Goal: Information Seeking & Learning: Learn about a topic

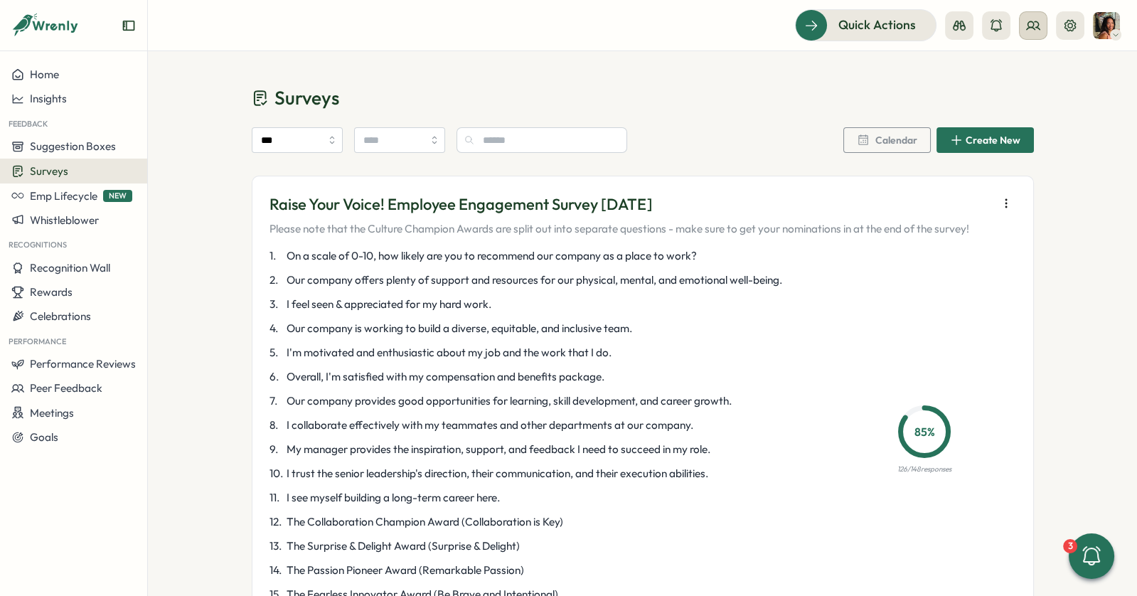
click at [1025, 25] on button at bounding box center [1033, 25] width 28 height 28
click at [1008, 65] on div "Org Members" at bounding box center [1034, 71] width 90 height 16
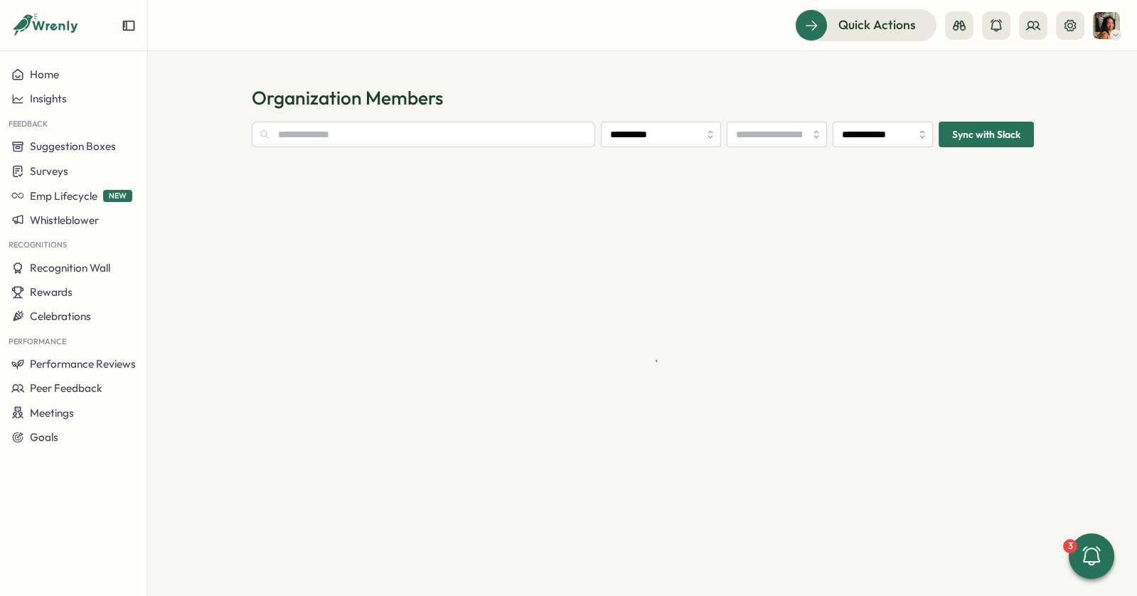
type input "**********"
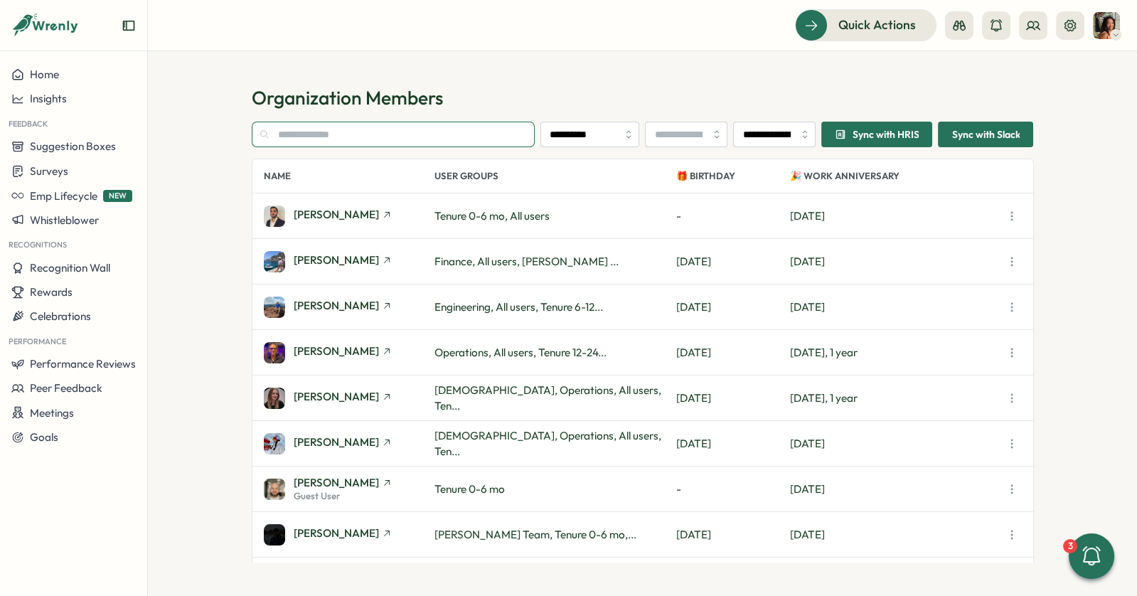
click at [338, 136] on input "text" at bounding box center [394, 135] width 284 height 26
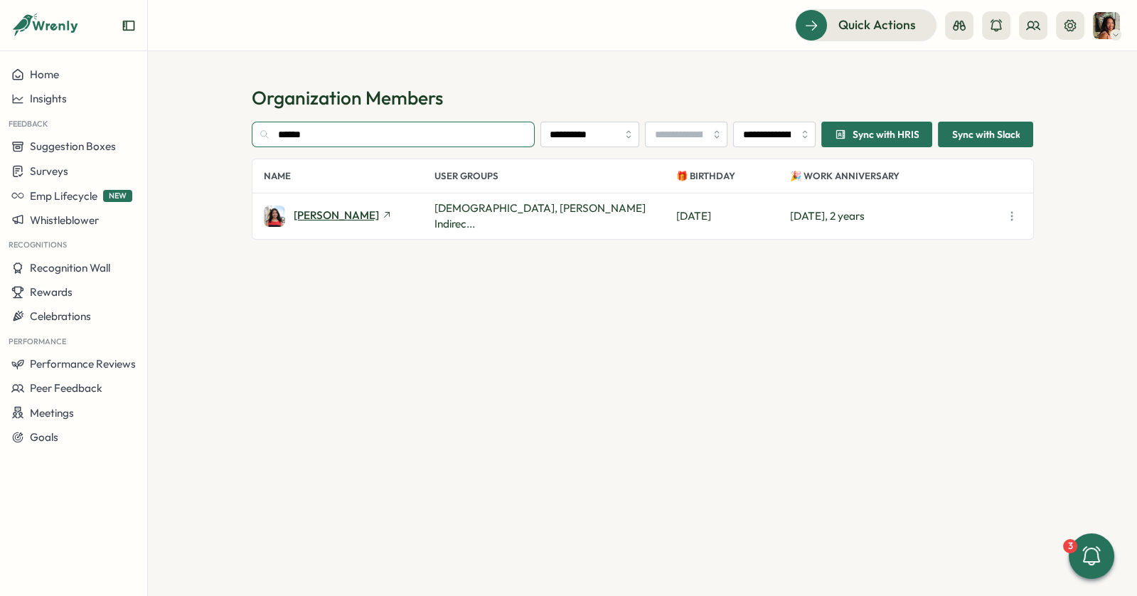
type input "******"
click at [324, 215] on span "[PERSON_NAME]" at bounding box center [336, 215] width 85 height 11
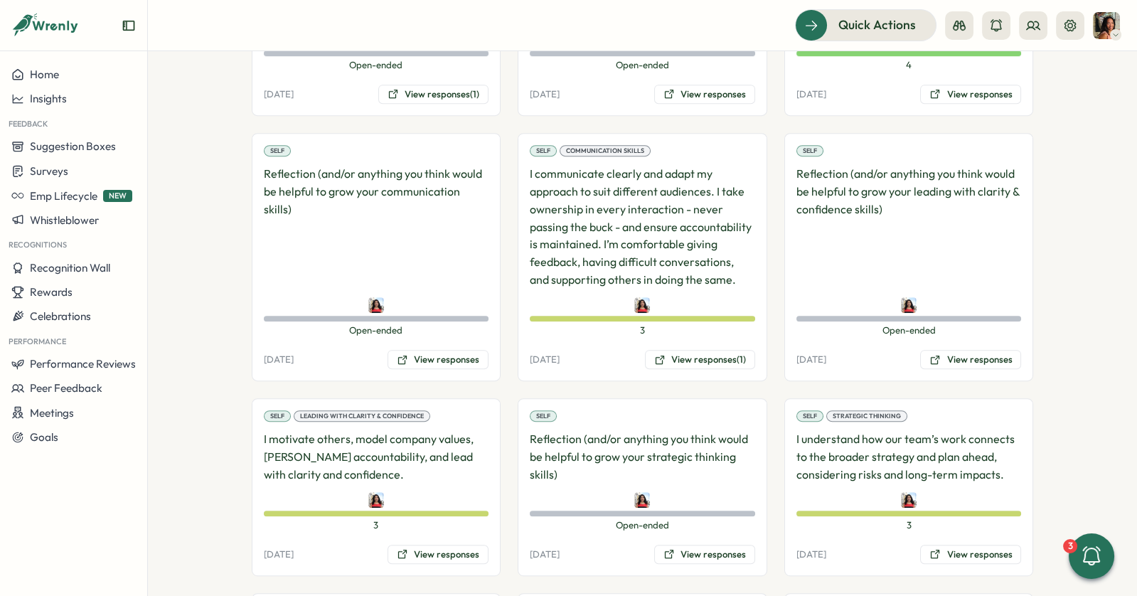
scroll to position [969, 0]
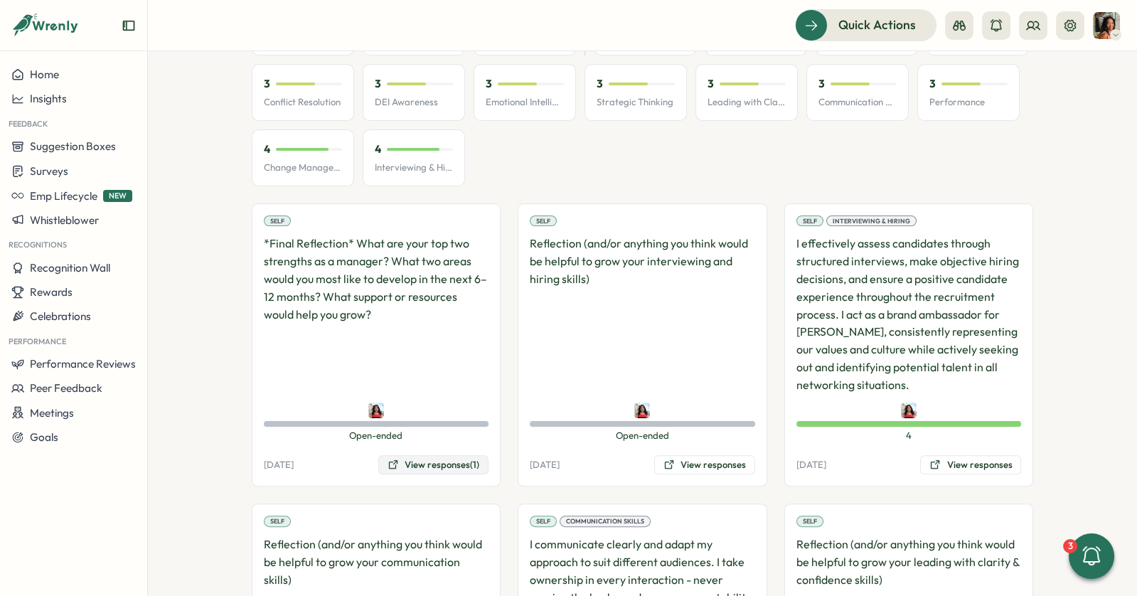
click at [417, 455] on button "View responses (1)" at bounding box center [433, 465] width 110 height 20
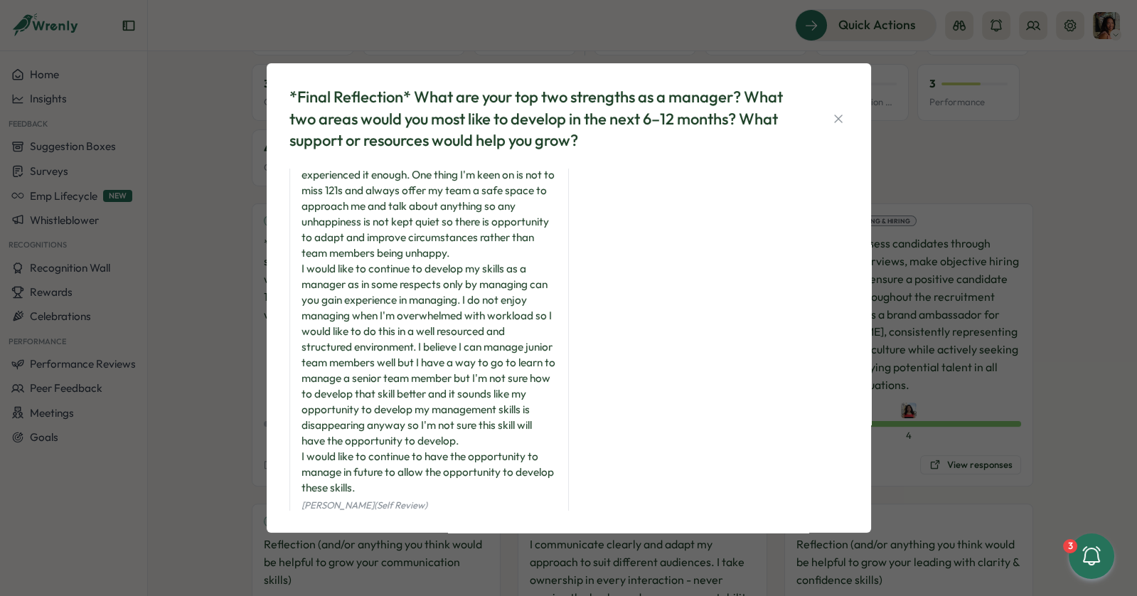
scroll to position [31, 0]
click at [238, 429] on div "*Final Reflection* What are your top two strengths as a manager? What two areas…" at bounding box center [568, 298] width 1137 height 596
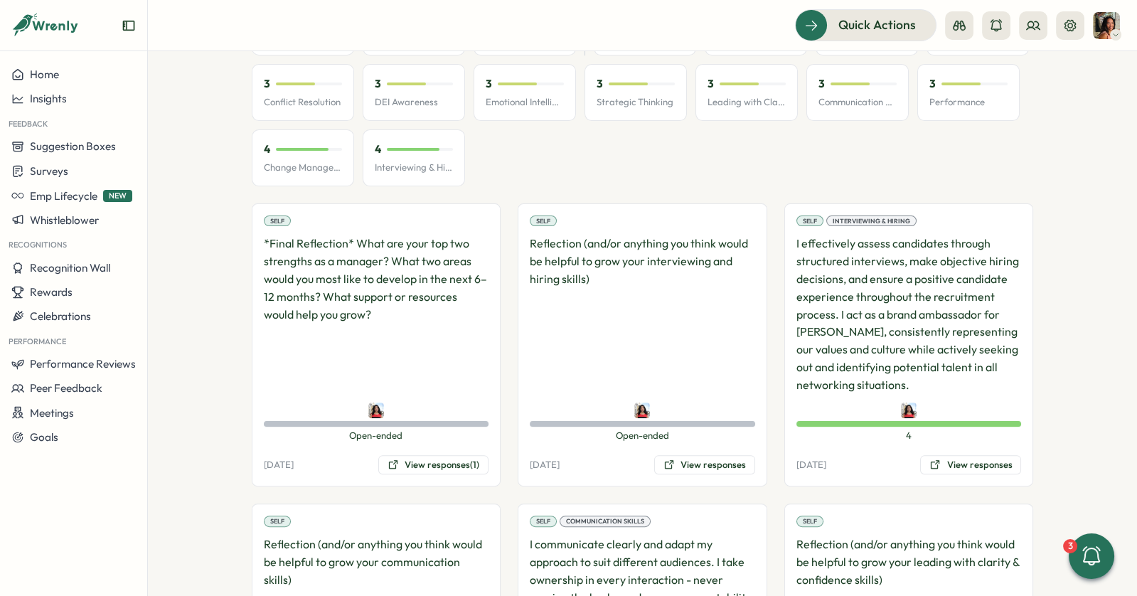
click at [708, 432] on div "Self Reflection (and/or anything you think would be helpful to grow your interv…" at bounding box center [643, 345] width 250 height 284
click at [706, 455] on button "View responses" at bounding box center [704, 465] width 101 height 20
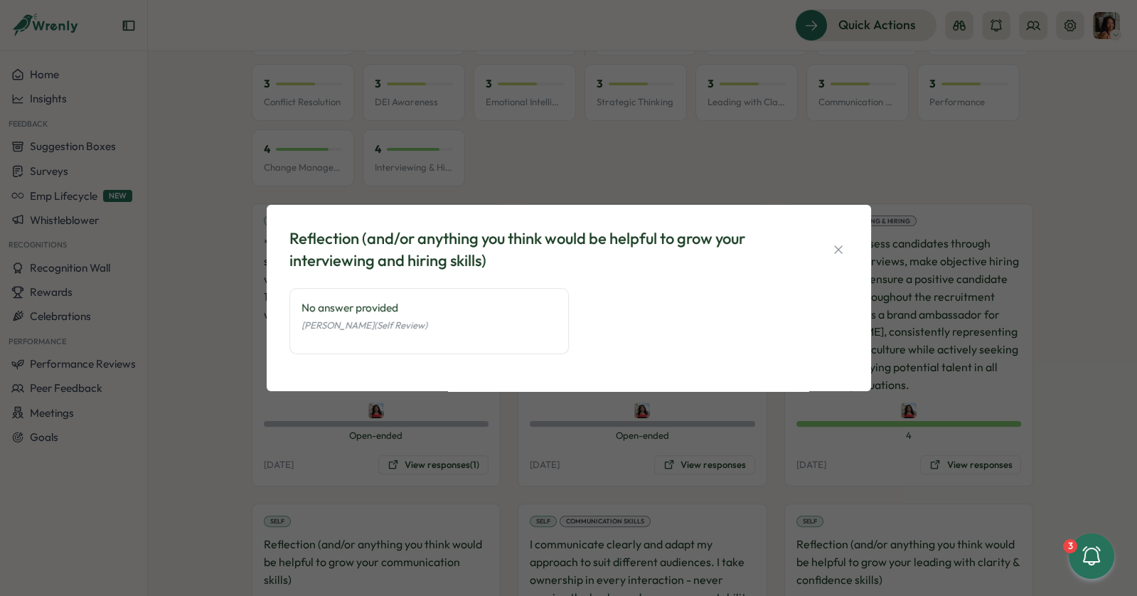
click at [522, 439] on div "Reflection (and/or anything you think would be helpful to grow your interviewin…" at bounding box center [568, 298] width 1137 height 596
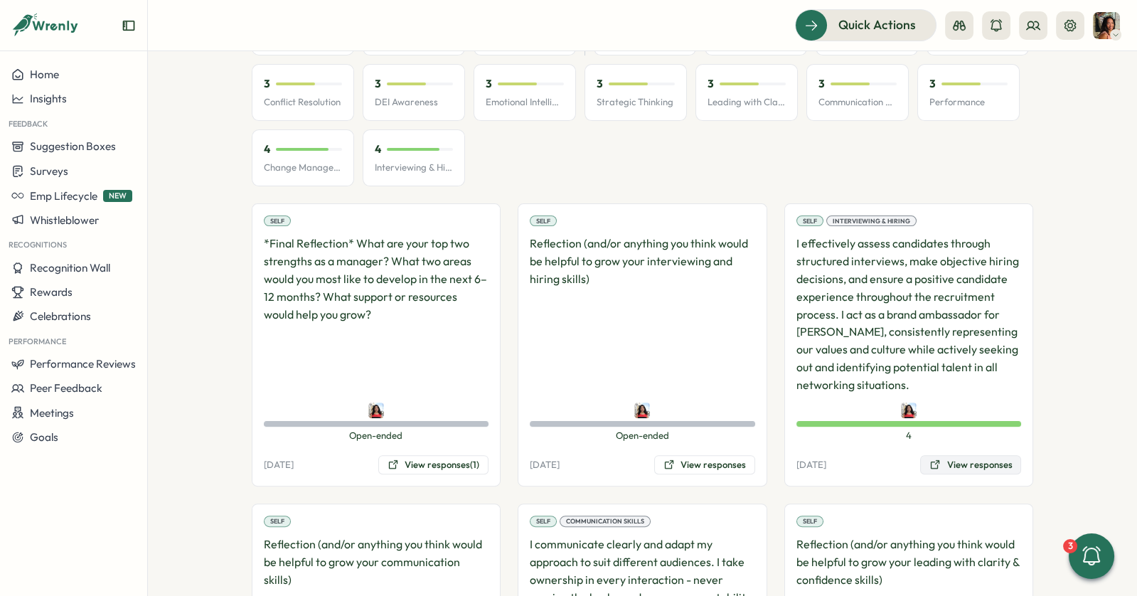
click at [991, 455] on button "View responses" at bounding box center [970, 465] width 101 height 20
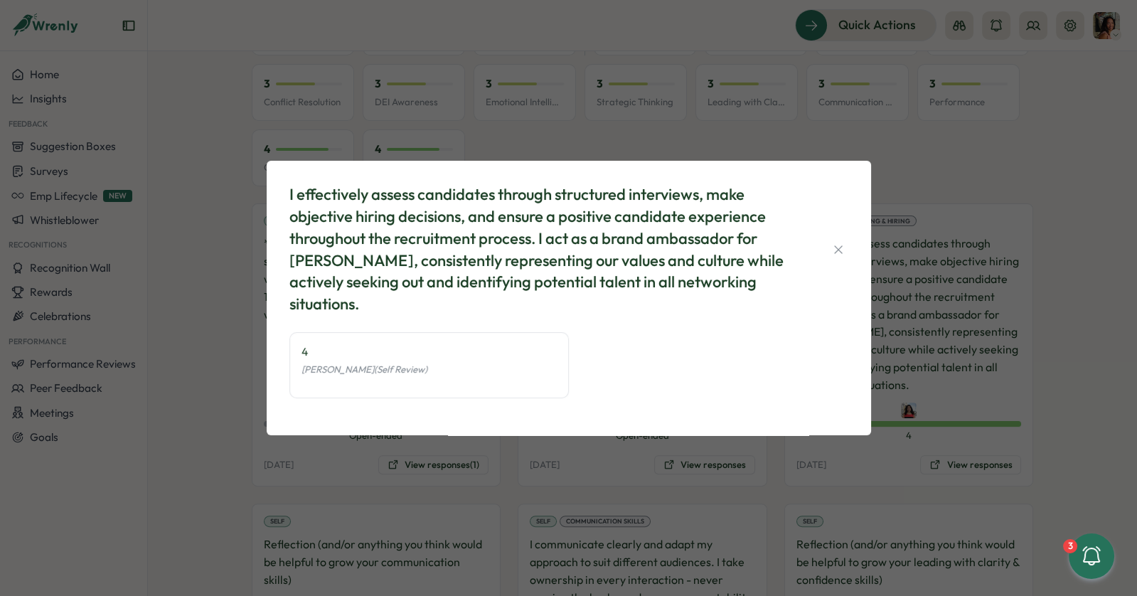
click at [678, 471] on div "I effectively assess candidates through structured interviews, make objective h…" at bounding box center [568, 298] width 1137 height 596
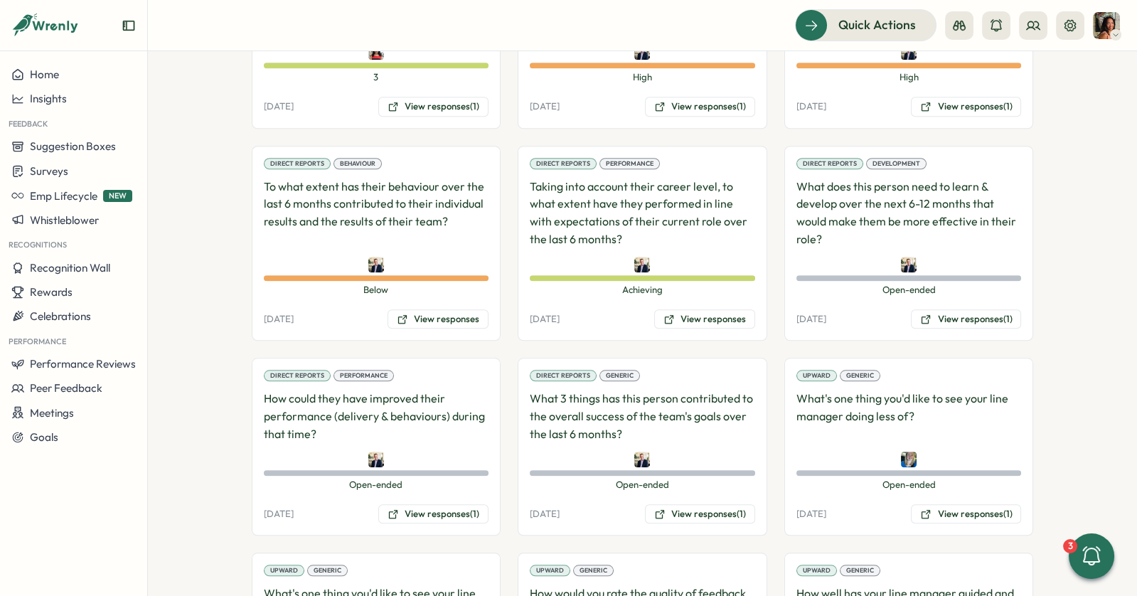
scroll to position [2636, 0]
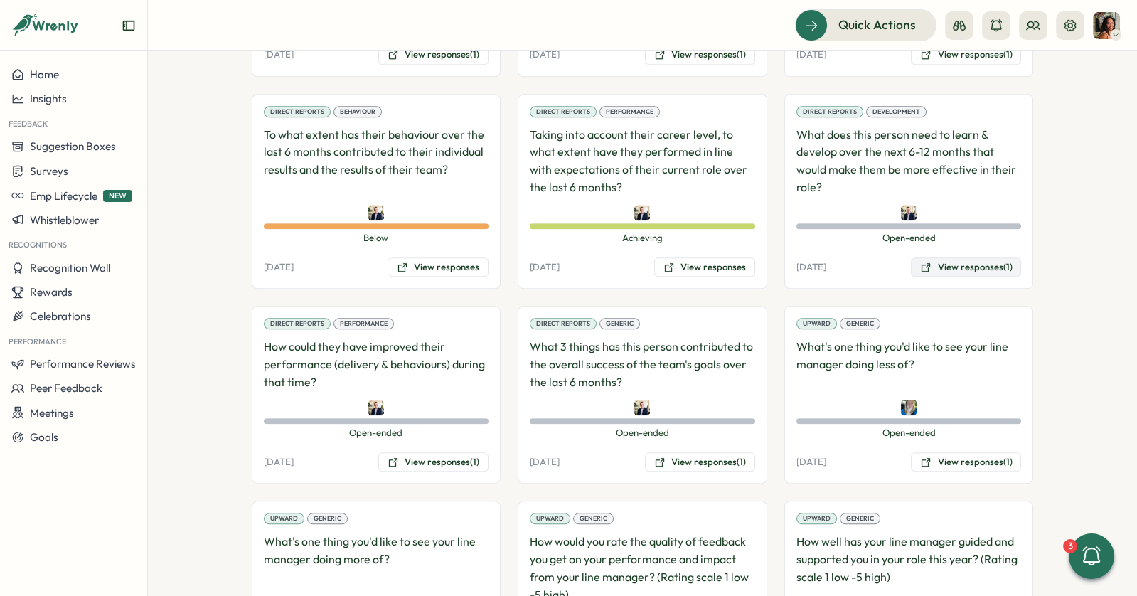
click at [953, 257] on button "View responses (1)" at bounding box center [966, 267] width 110 height 20
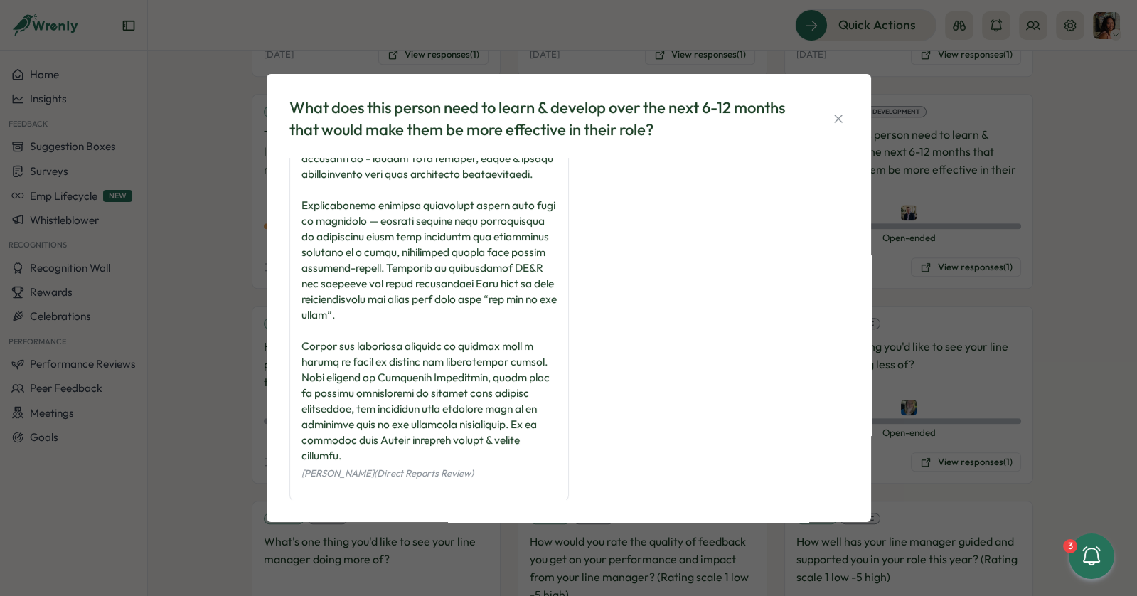
scroll to position [0, 0]
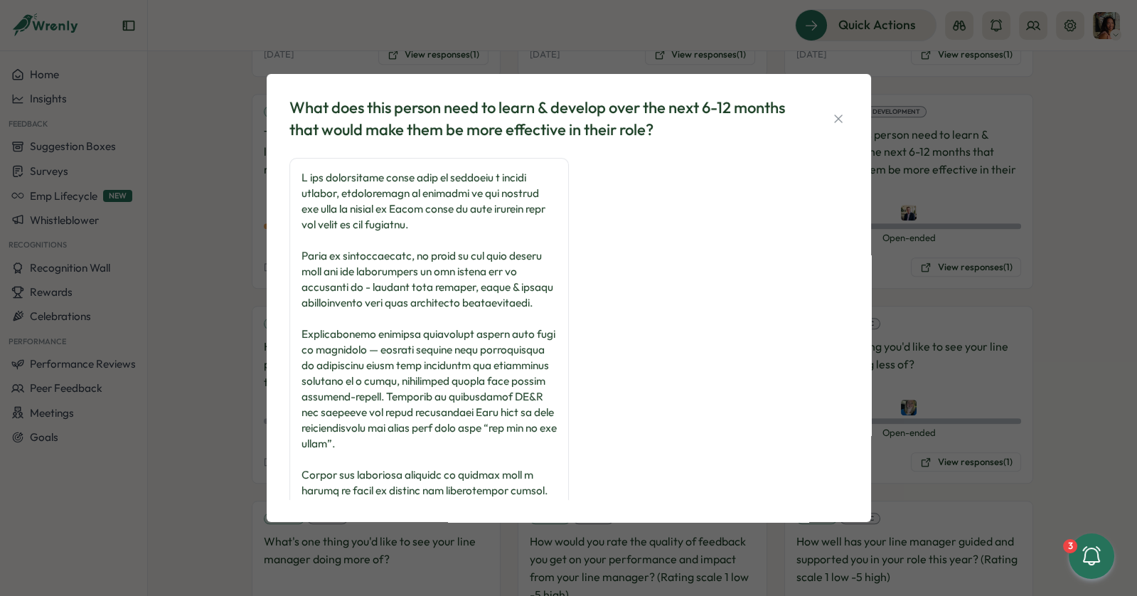
click at [235, 373] on div "What does this person need to learn & develop over the next 6-12 months that wo…" at bounding box center [568, 298] width 1137 height 596
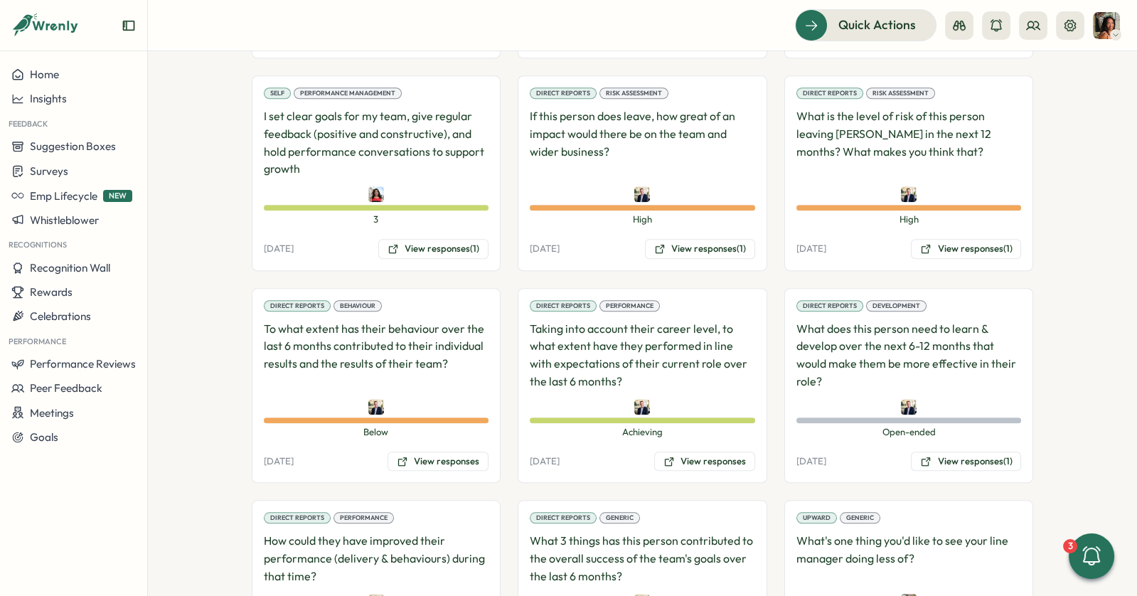
scroll to position [2440, 0]
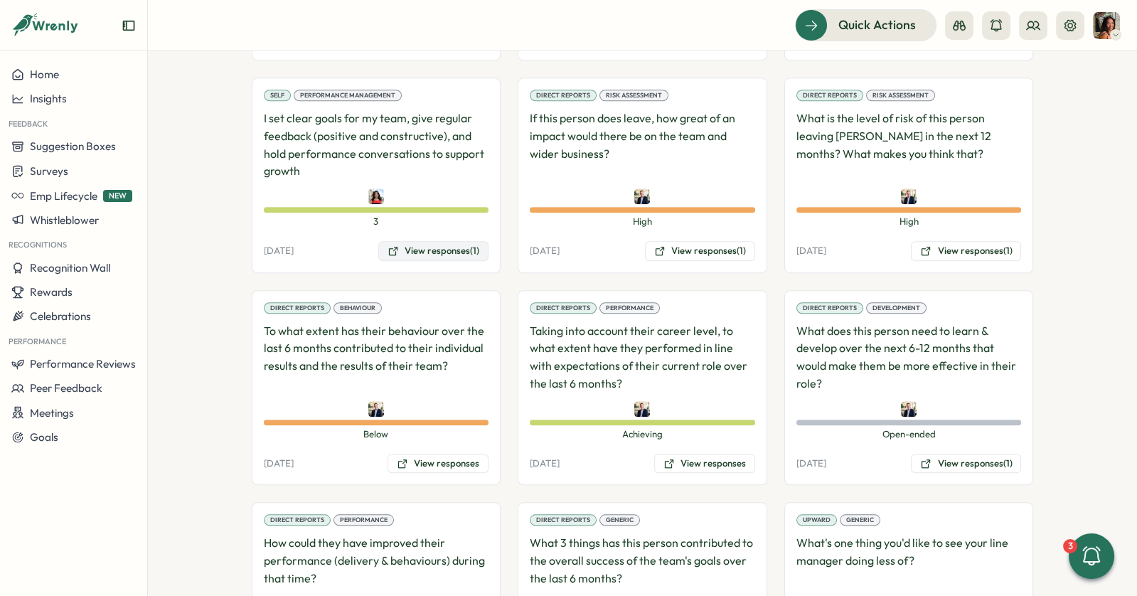
click at [400, 241] on button "View responses (1)" at bounding box center [433, 251] width 110 height 20
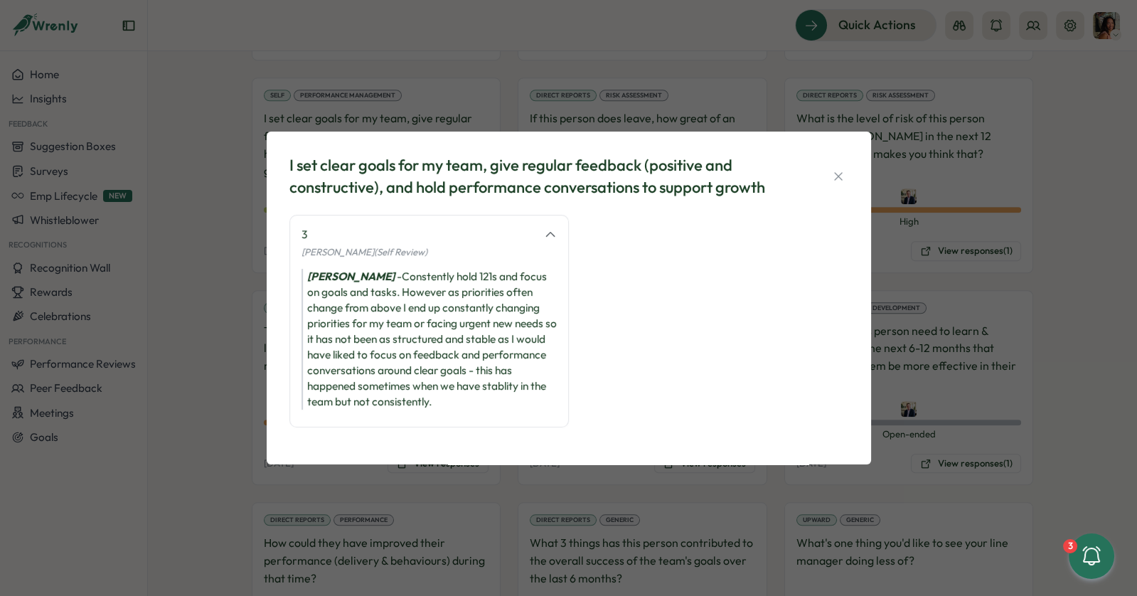
click at [228, 393] on div "I set clear goals for my team, give regular feedback (positive and constructive…" at bounding box center [568, 298] width 1137 height 596
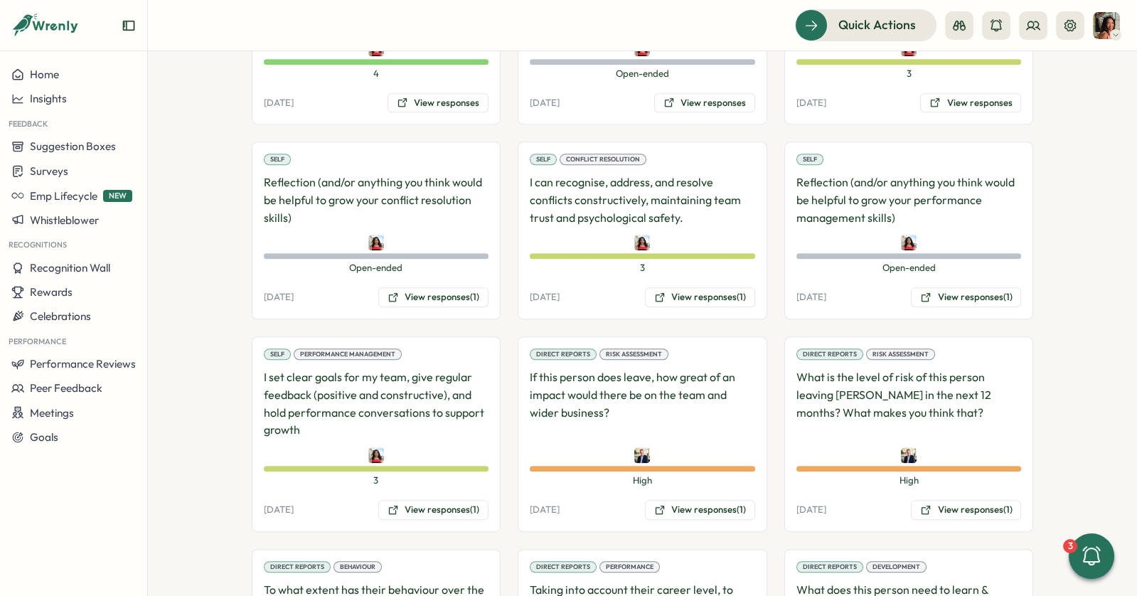
scroll to position [2176, 0]
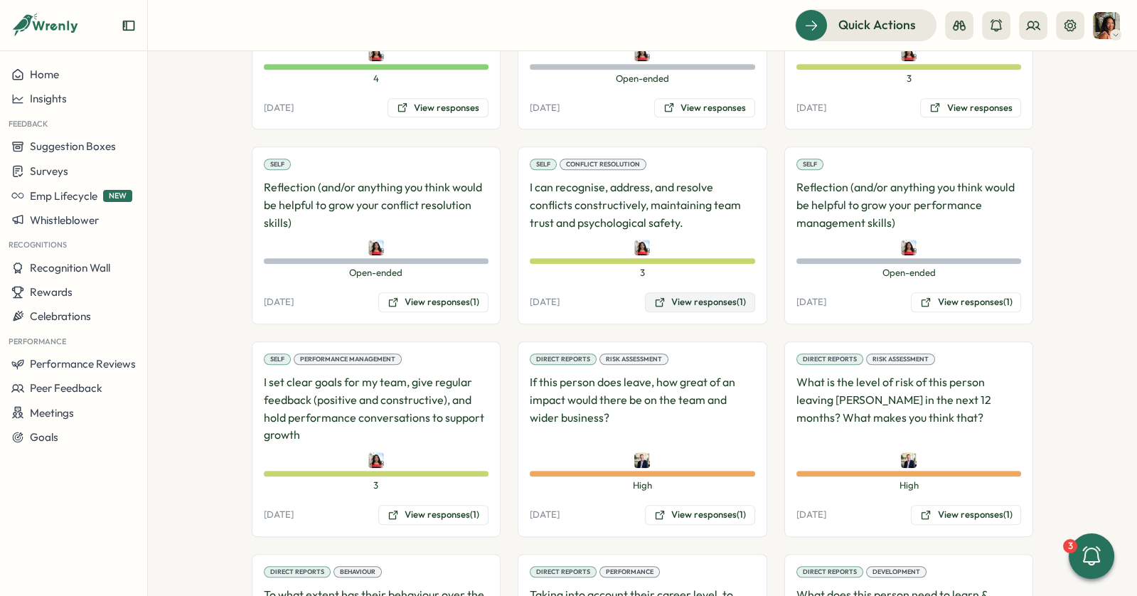
click at [718, 292] on button "View responses (1)" at bounding box center [700, 302] width 110 height 20
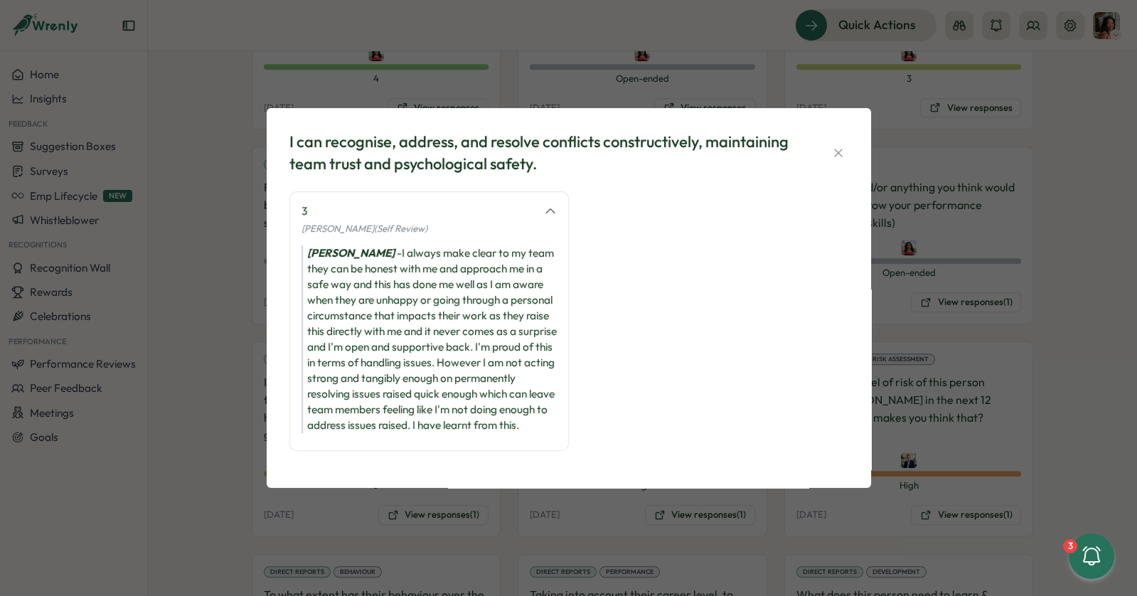
click at [981, 288] on div "I can recognise, address, and resolve conflicts constructively, maintaining tea…" at bounding box center [568, 298] width 1137 height 596
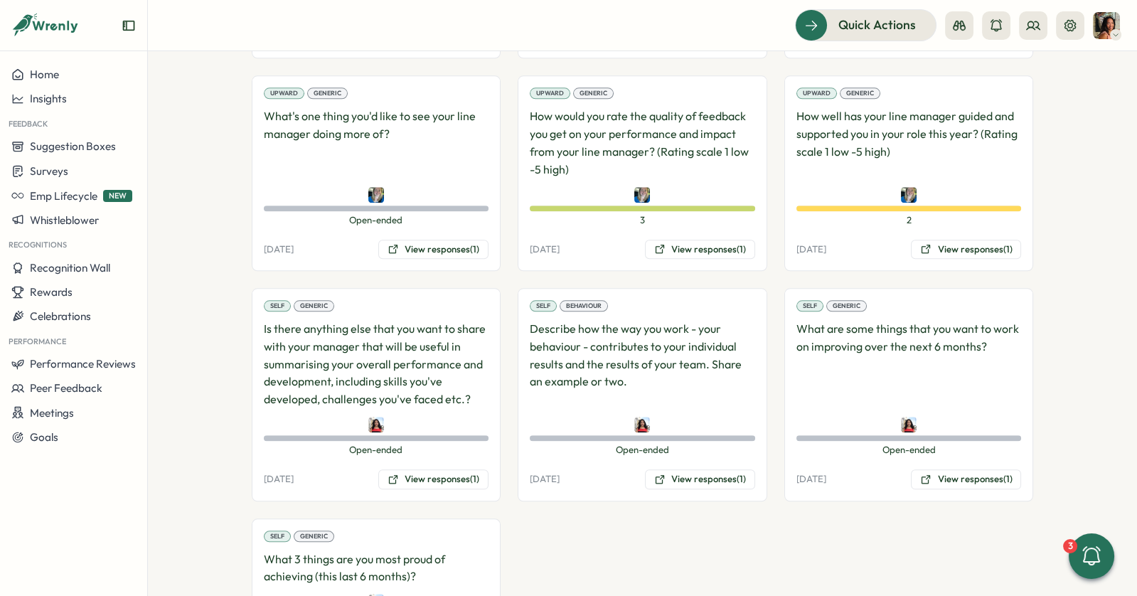
scroll to position [3135, 0]
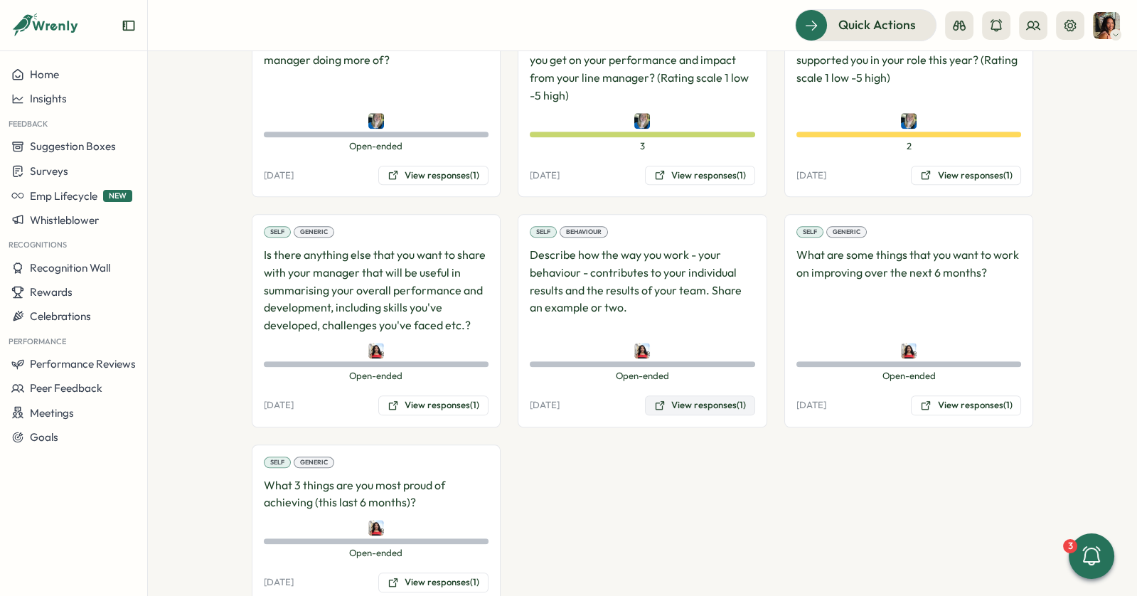
click at [713, 395] on button "View responses (1)" at bounding box center [700, 405] width 110 height 20
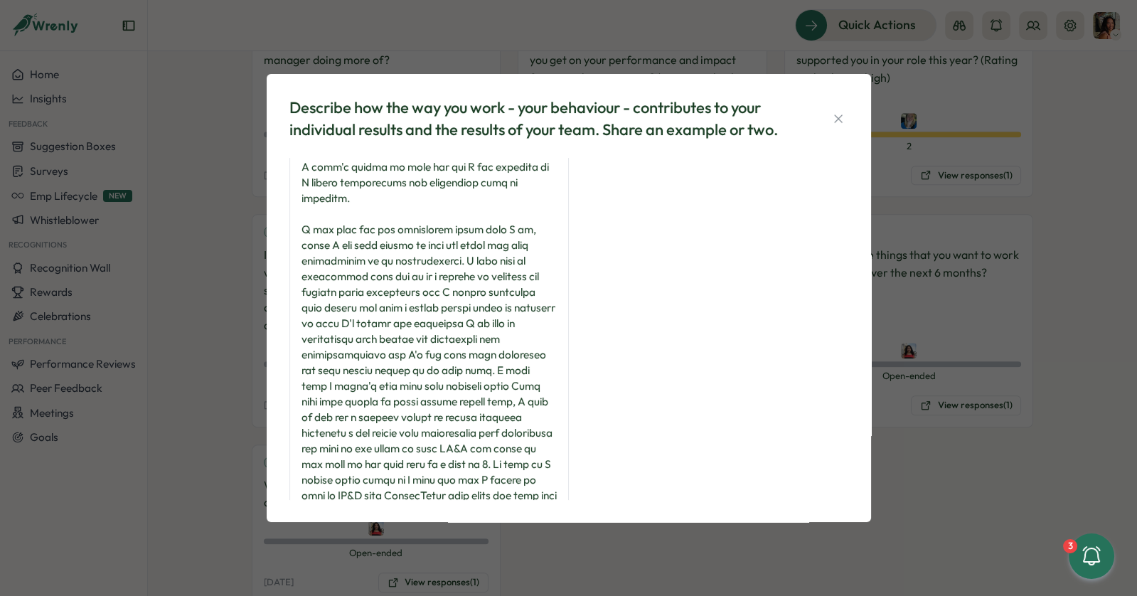
scroll to position [0, 0]
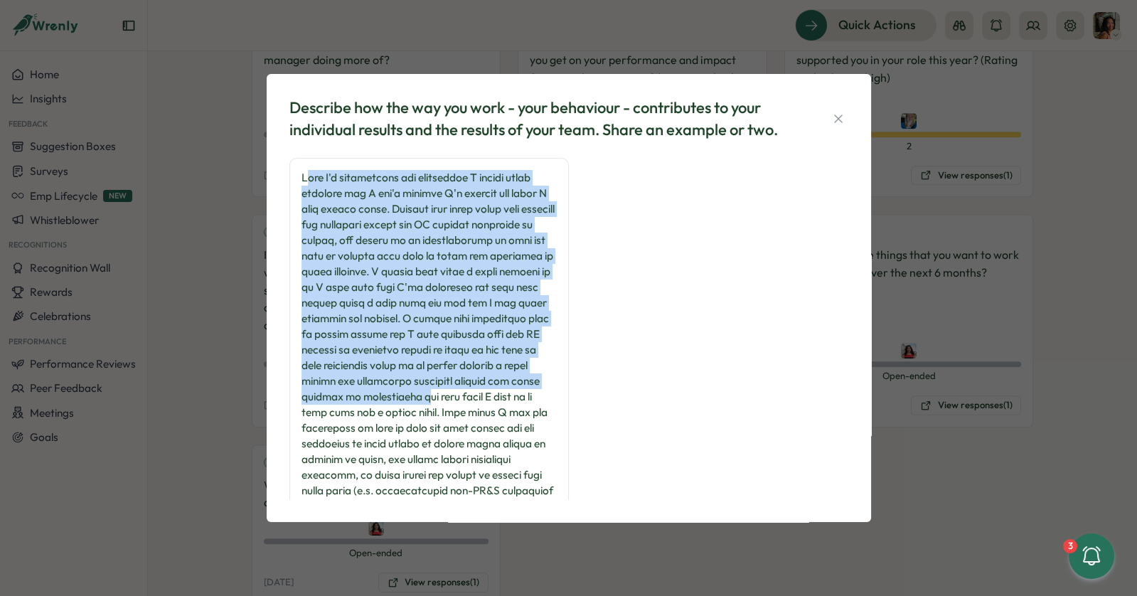
drag, startPoint x: 311, startPoint y: 172, endPoint x: 444, endPoint y: 416, distance: 277.8
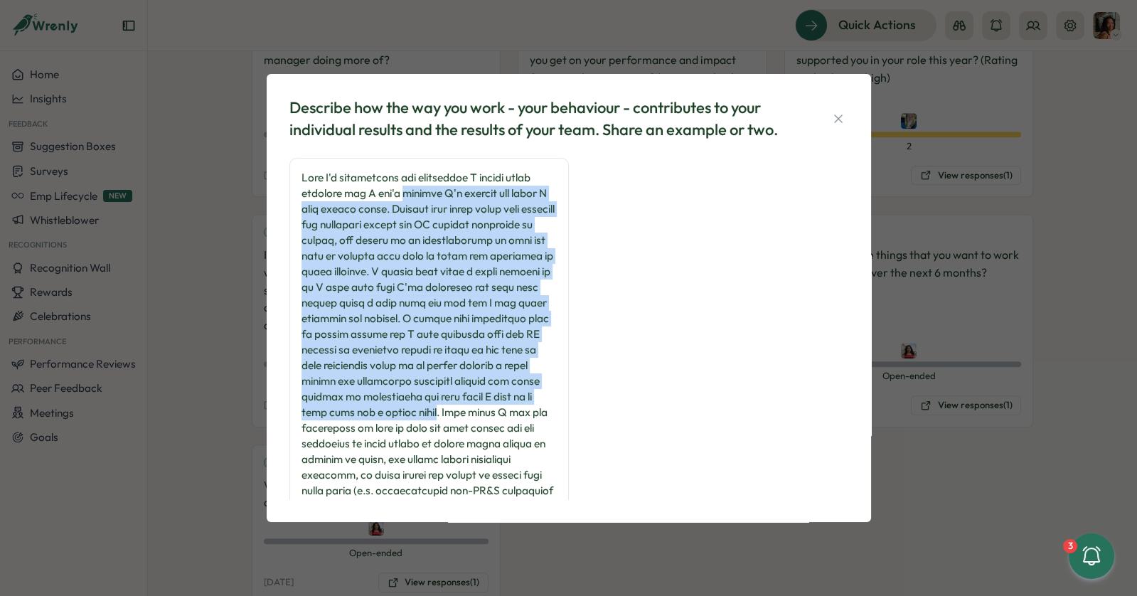
drag, startPoint x: 444, startPoint y: 416, endPoint x: 445, endPoint y: 179, distance: 236.8
drag, startPoint x: 356, startPoint y: 407, endPoint x: 356, endPoint y: 151, distance: 255.3
click at [354, 155] on div "Describe how the way you work - your behaviour - contributes to your individual…" at bounding box center [569, 298] width 570 height 414
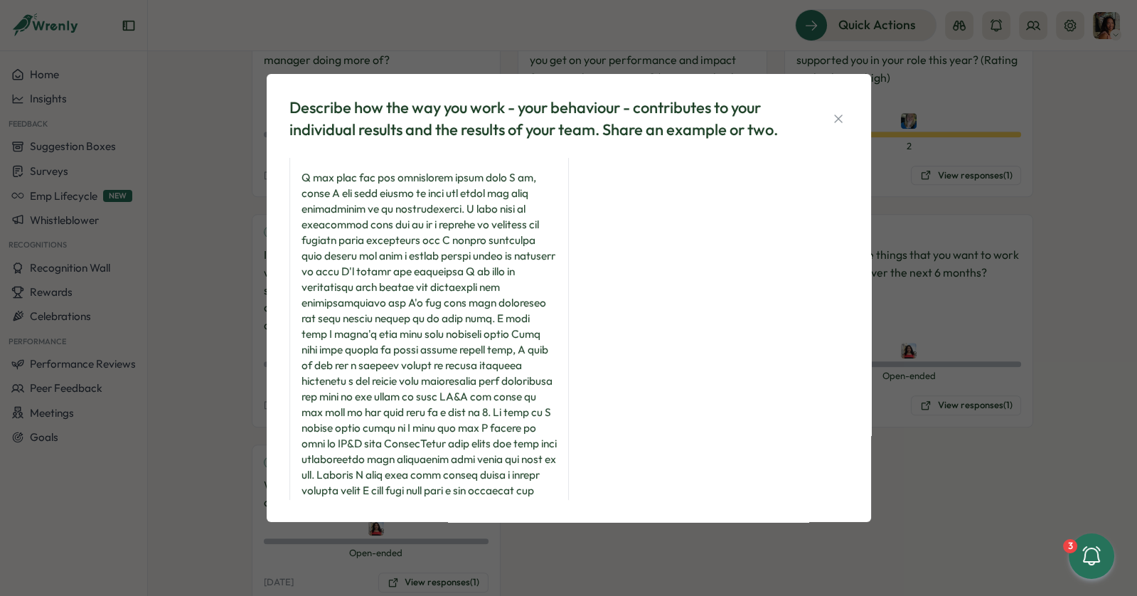
scroll to position [535, 0]
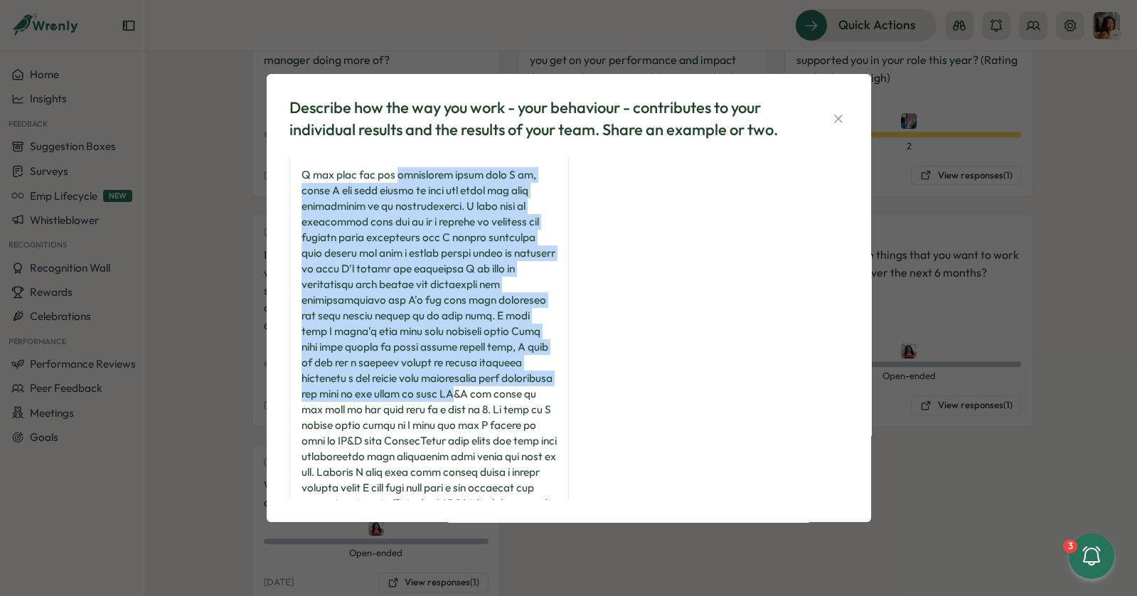
drag, startPoint x: 387, startPoint y: 197, endPoint x: 398, endPoint y: 405, distance: 208.7
click at [398, 405] on div at bounding box center [428, 88] width 255 height 907
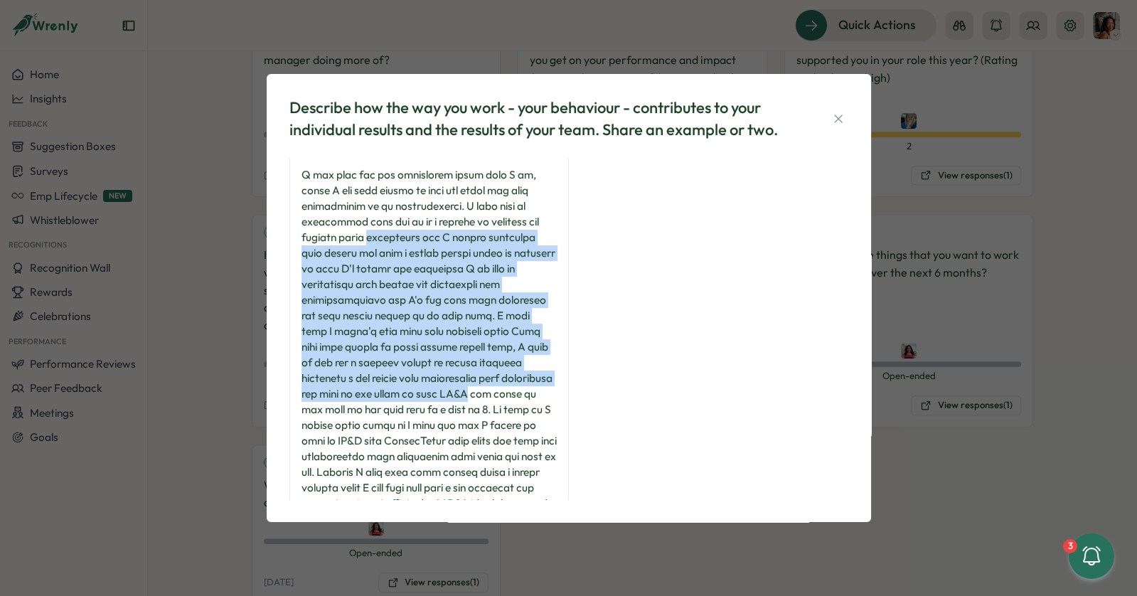
drag, startPoint x: 398, startPoint y: 405, endPoint x: 429, endPoint y: 183, distance: 223.9
click at [421, 201] on div at bounding box center [428, 88] width 255 height 907
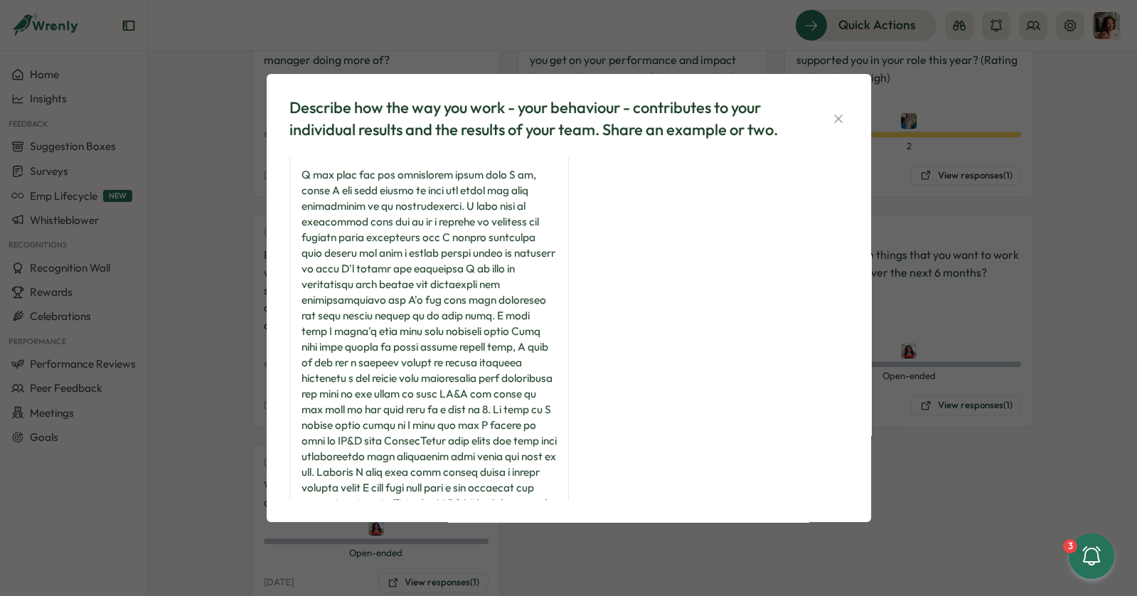
click at [429, 183] on div at bounding box center [428, 88] width 255 height 907
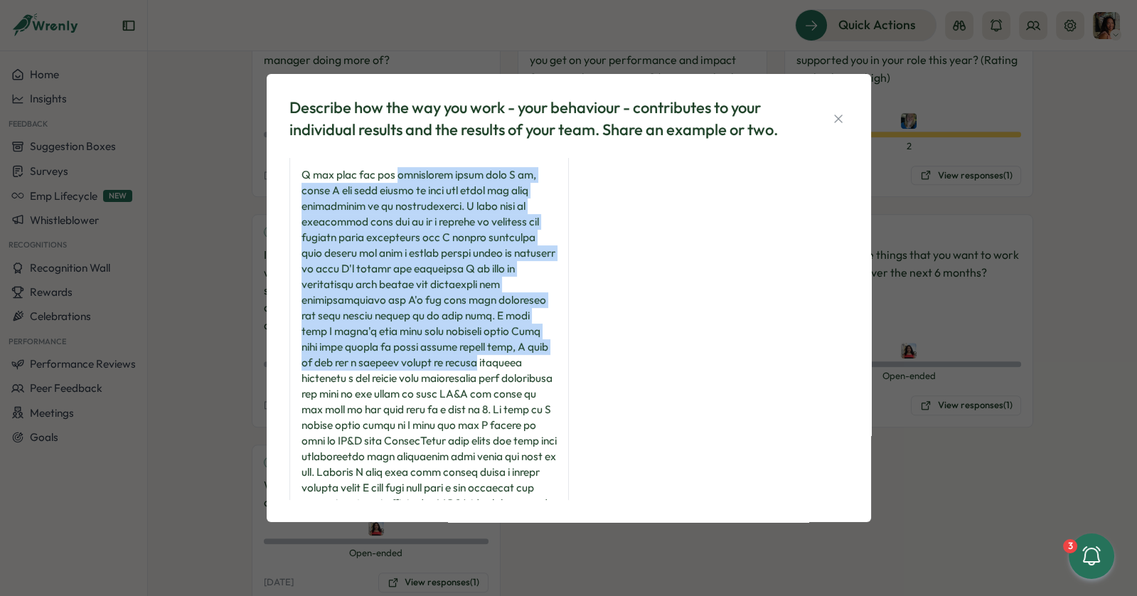
drag, startPoint x: 429, startPoint y: 183, endPoint x: 405, endPoint y: 378, distance: 196.2
click at [405, 378] on div at bounding box center [428, 88] width 255 height 907
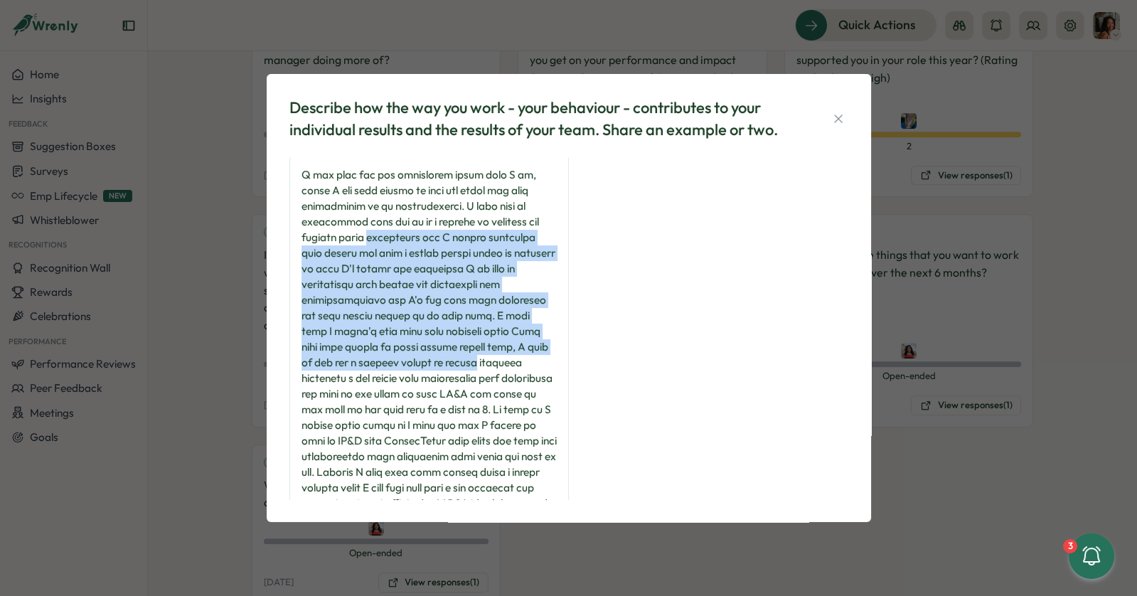
drag, startPoint x: 405, startPoint y: 378, endPoint x: 433, endPoint y: 168, distance: 212.3
click at [425, 192] on div at bounding box center [428, 88] width 255 height 907
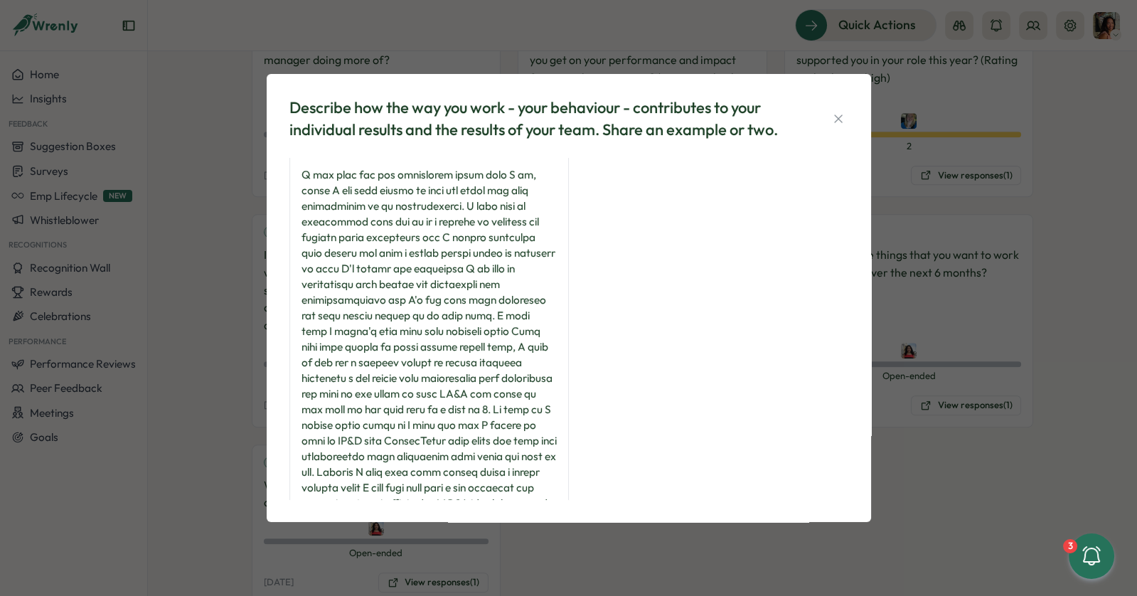
click at [433, 168] on div at bounding box center [428, 88] width 255 height 907
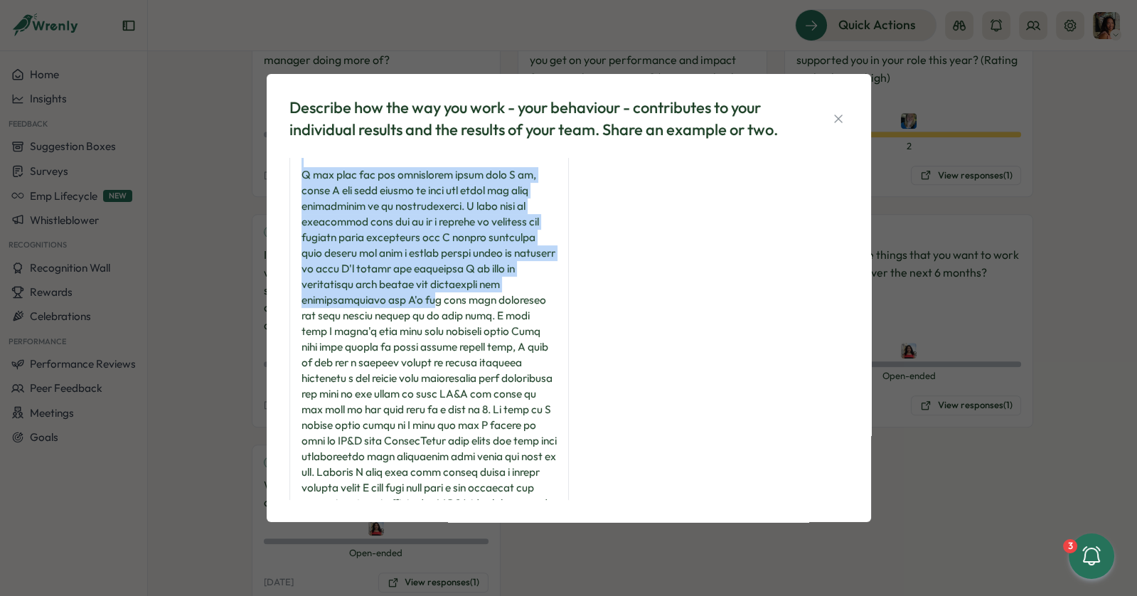
drag, startPoint x: 433, startPoint y: 181, endPoint x: 432, endPoint y: 319, distance: 138.7
click at [432, 319] on div at bounding box center [428, 88] width 255 height 907
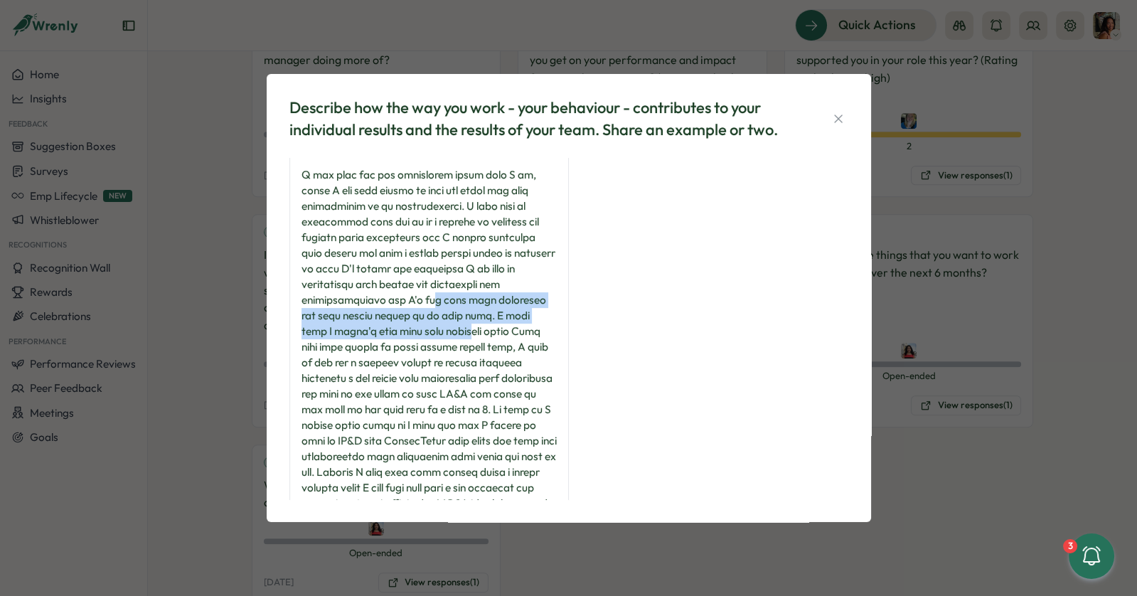
drag, startPoint x: 432, startPoint y: 340, endPoint x: 432, endPoint y: 240, distance: 100.3
click at [432, 294] on div at bounding box center [428, 88] width 255 height 907
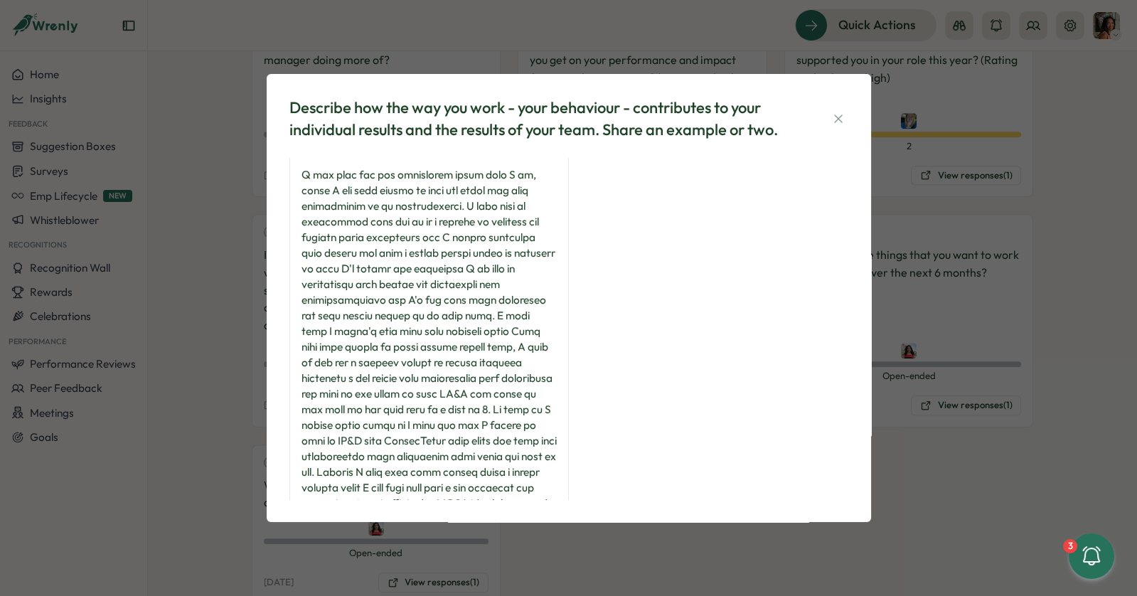
click at [432, 223] on div at bounding box center [428, 88] width 255 height 907
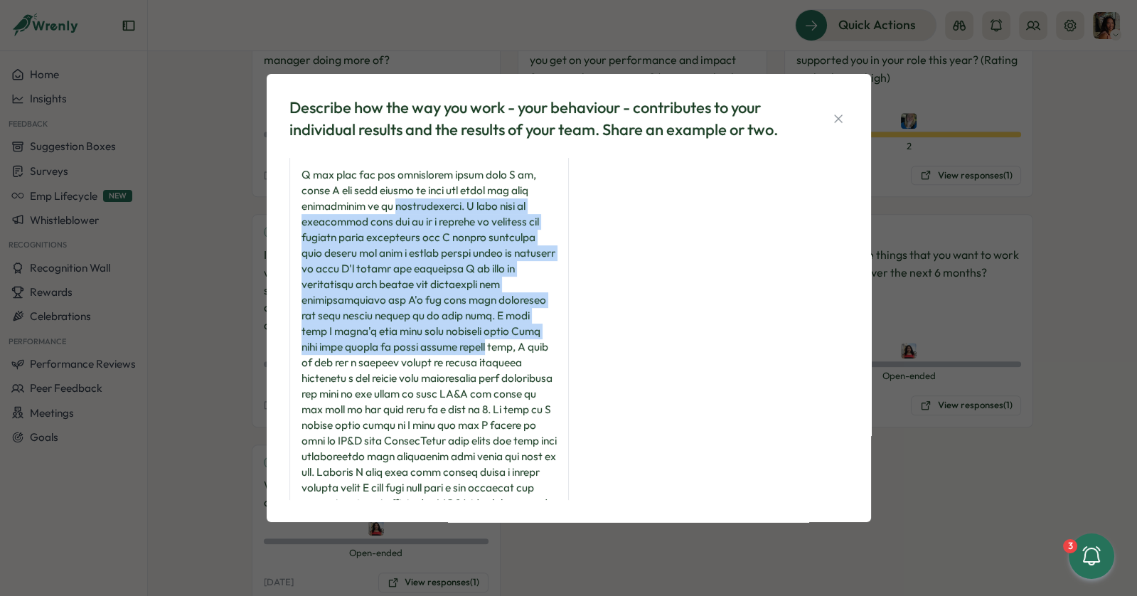
drag, startPoint x: 432, startPoint y: 223, endPoint x: 425, endPoint y: 380, distance: 157.3
click at [425, 380] on div at bounding box center [428, 88] width 255 height 907
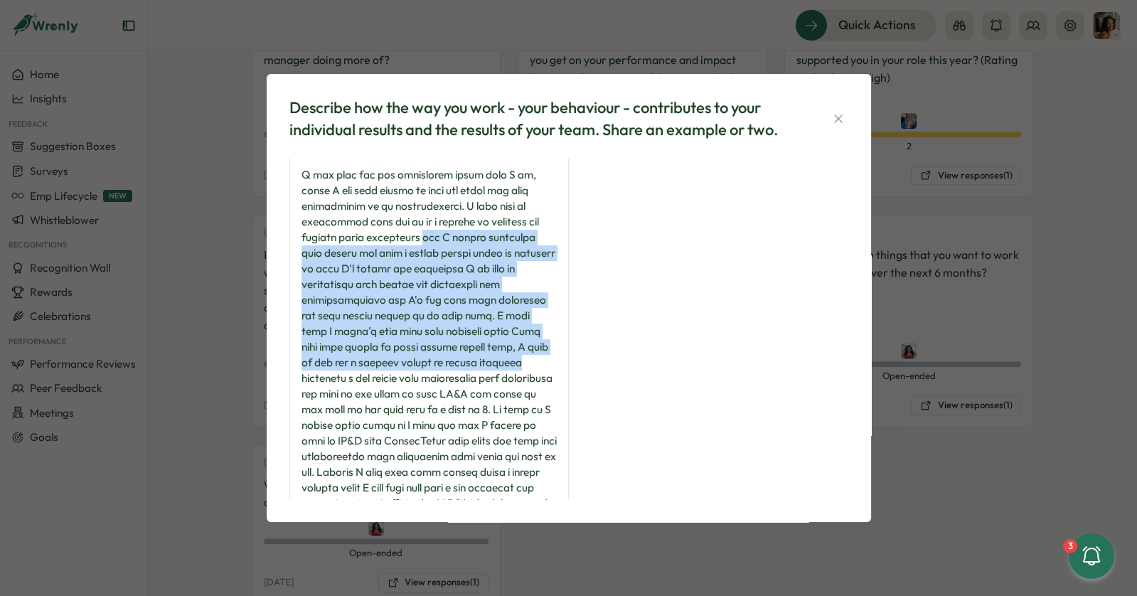
drag, startPoint x: 425, startPoint y: 380, endPoint x: 444, endPoint y: 224, distance: 157.7
click at [439, 237] on div at bounding box center [428, 88] width 255 height 907
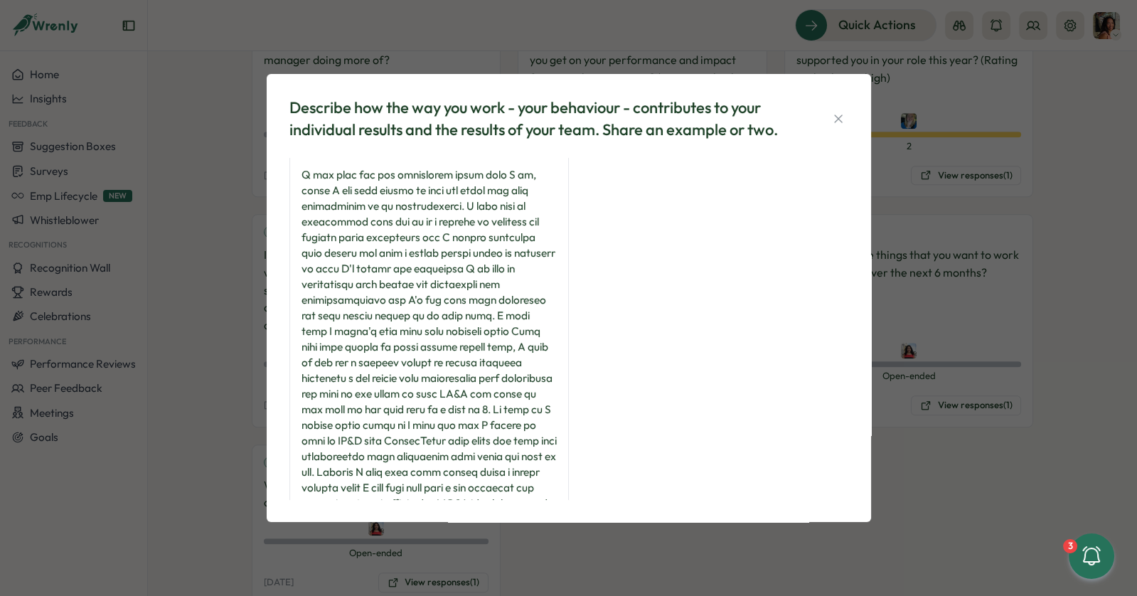
click at [444, 224] on div at bounding box center [428, 88] width 255 height 907
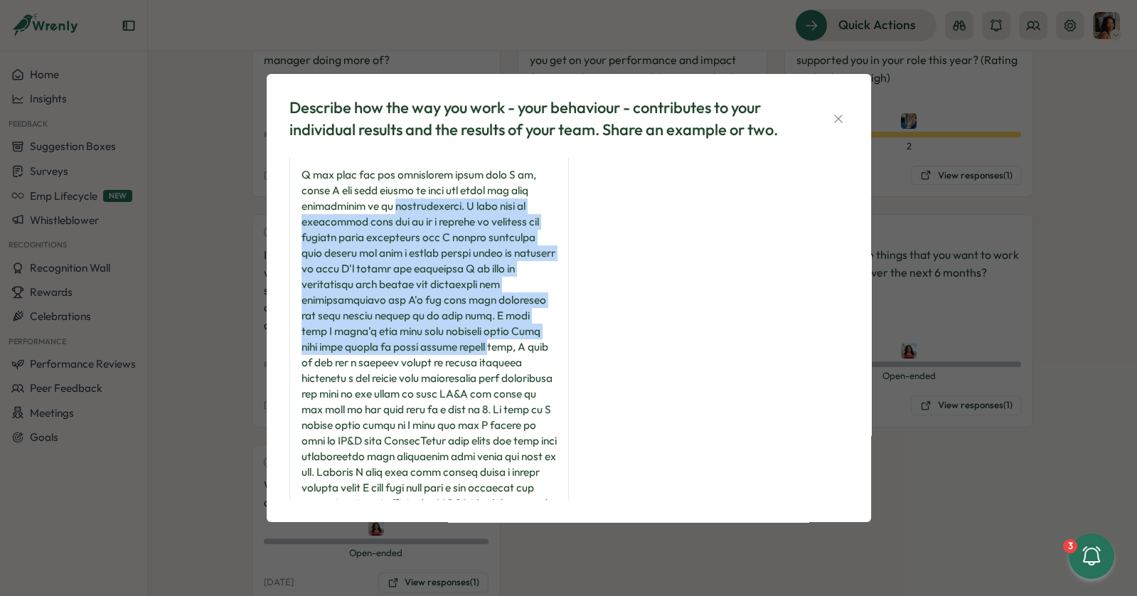
drag, startPoint x: 444, startPoint y: 224, endPoint x: 432, endPoint y: 378, distance: 154.1
click at [432, 378] on div at bounding box center [428, 88] width 255 height 907
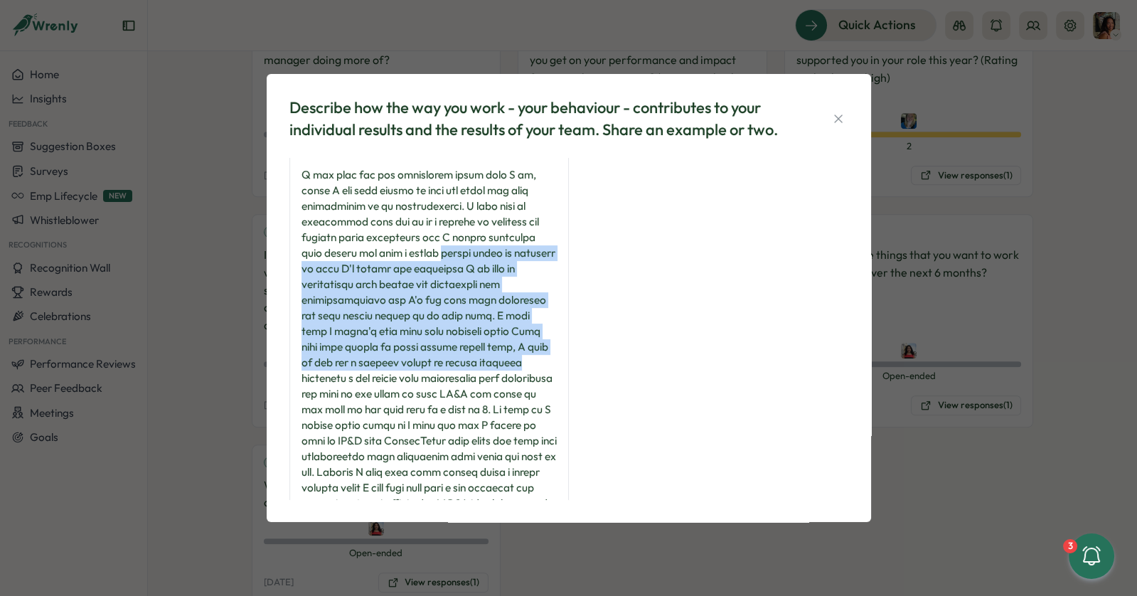
drag, startPoint x: 432, startPoint y: 378, endPoint x: 462, endPoint y: 215, distance: 165.5
click at [447, 256] on div at bounding box center [428, 88] width 255 height 907
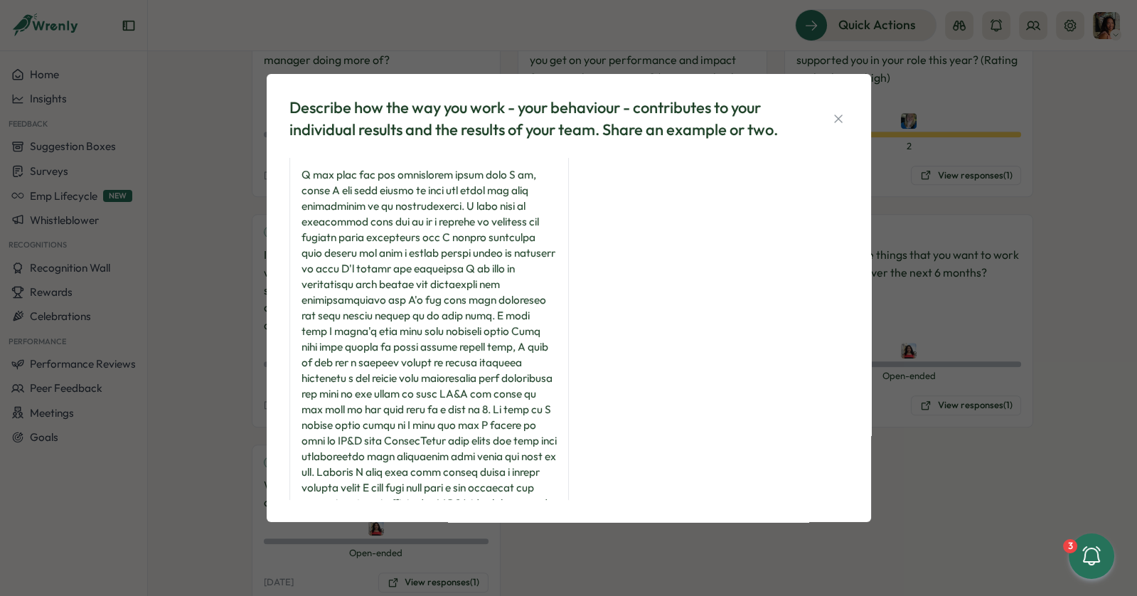
click at [462, 215] on div at bounding box center [428, 88] width 255 height 907
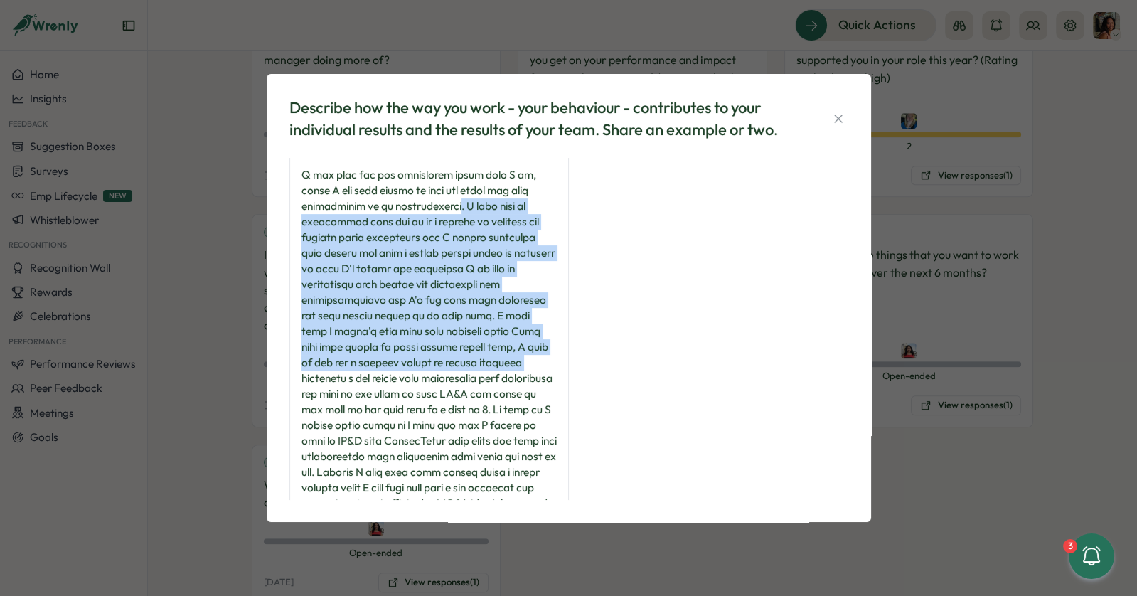
drag, startPoint x: 462, startPoint y: 215, endPoint x: 455, endPoint y: 382, distance: 167.2
click at [456, 382] on div at bounding box center [428, 88] width 255 height 907
click at [455, 382] on div at bounding box center [428, 88] width 255 height 907
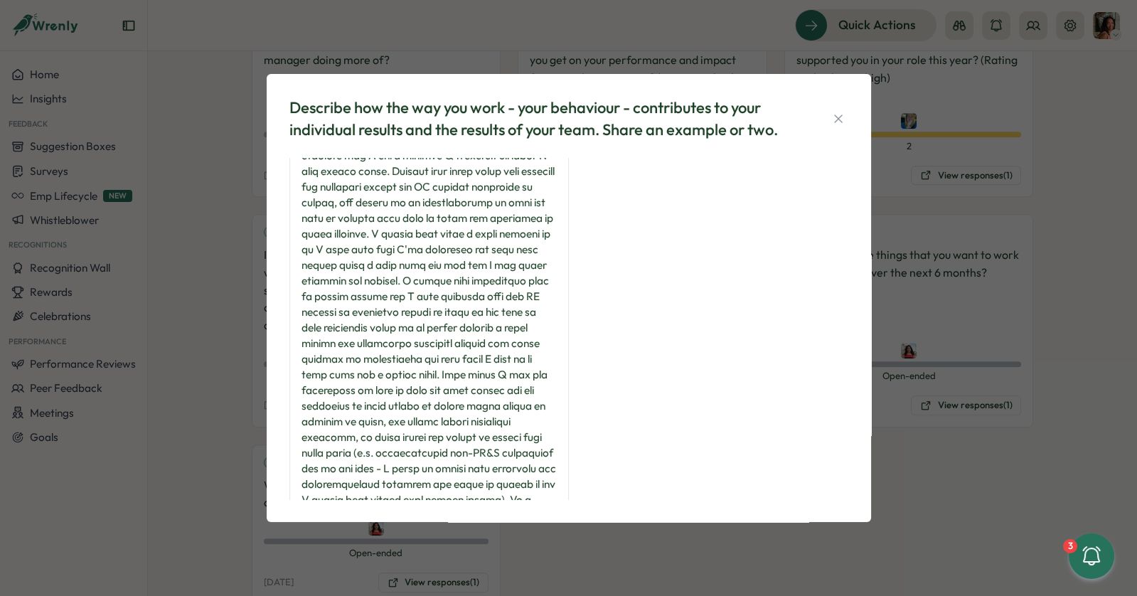
scroll to position [0, 0]
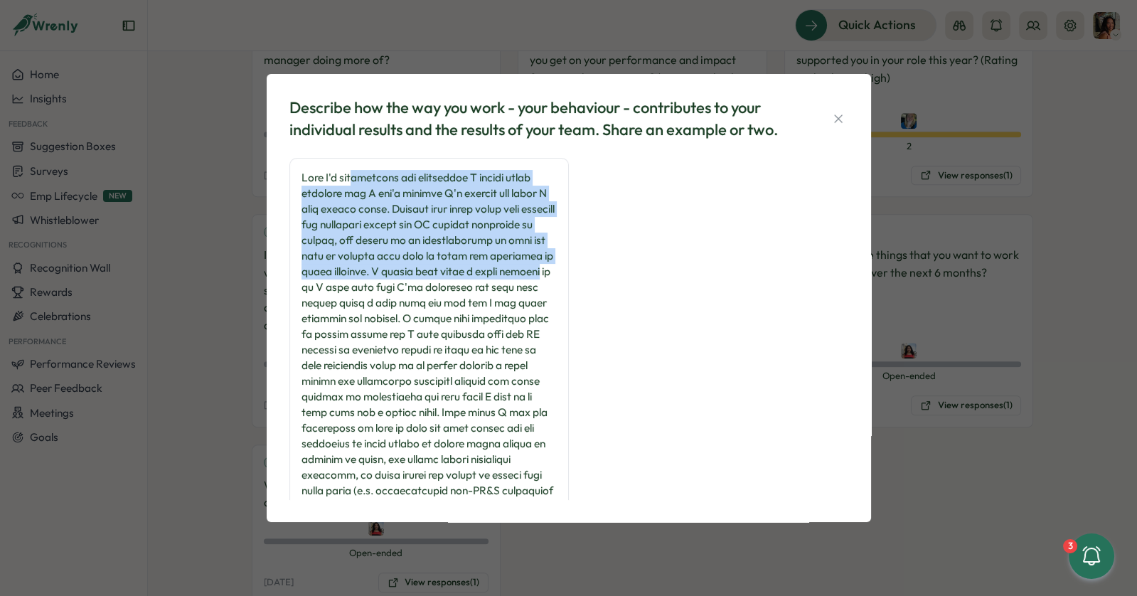
drag, startPoint x: 363, startPoint y: 181, endPoint x: 363, endPoint y: 374, distance: 193.4
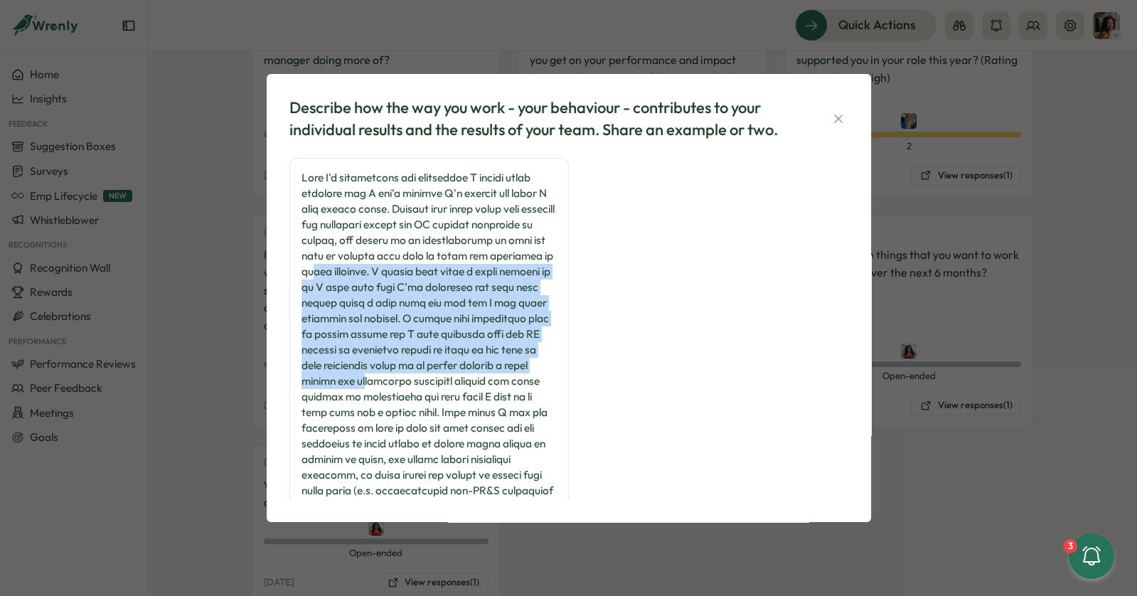
drag, startPoint x: 363, startPoint y: 385, endPoint x: 365, endPoint y: 223, distance: 162.1
